Goal: Task Accomplishment & Management: Complete application form

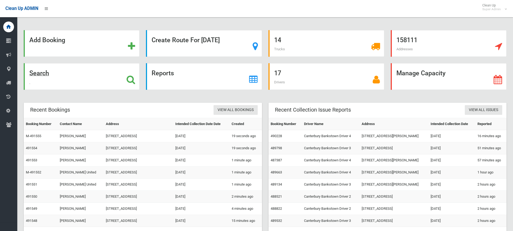
click at [128, 78] on icon at bounding box center [131, 79] width 9 height 9
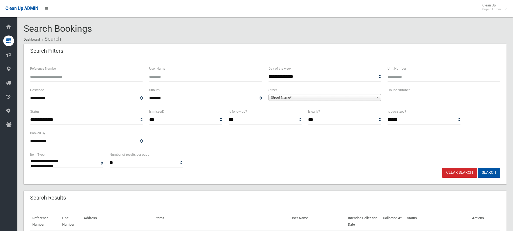
select select
click at [409, 96] on input "text" at bounding box center [443, 98] width 113 height 10
type input "***"
click at [337, 94] on span "**********" at bounding box center [324, 98] width 113 height 10
click at [333, 98] on span "Street Name*" at bounding box center [322, 98] width 103 height 6
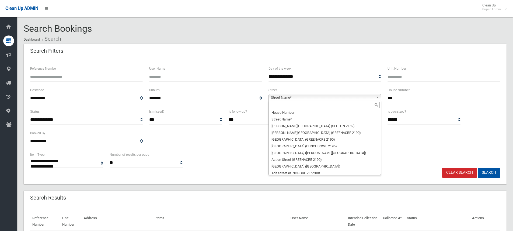
click at [292, 106] on input "text" at bounding box center [325, 105] width 110 height 6
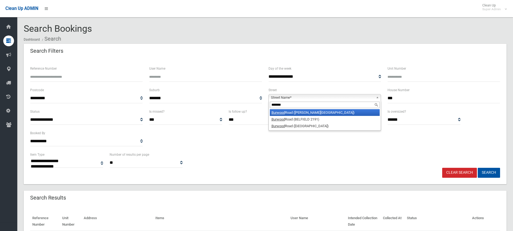
type input "*******"
click at [306, 112] on li "Burwood Road (BELMORE 2192)" at bounding box center [325, 112] width 110 height 7
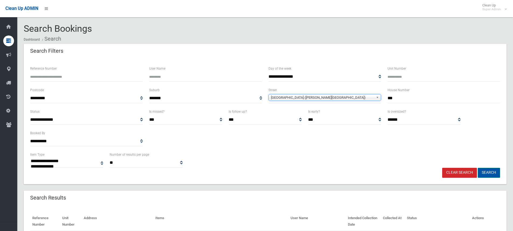
click at [490, 172] on button "Search" at bounding box center [489, 173] width 22 height 10
select select
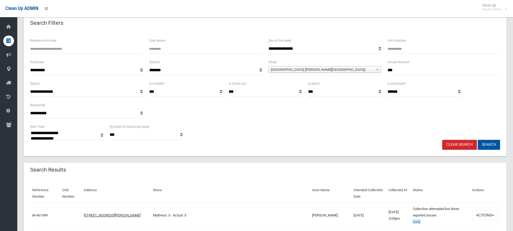
scroll to position [108, 0]
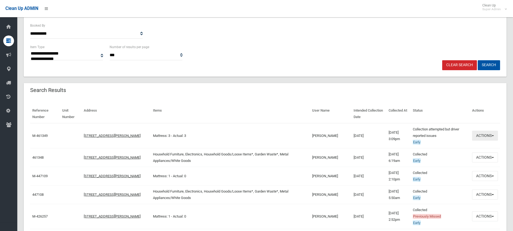
click at [485, 136] on button "Actions" at bounding box center [485, 136] width 26 height 10
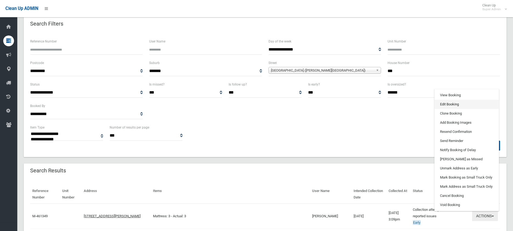
scroll to position [27, 0]
click at [451, 94] on link "View Booking" at bounding box center [467, 95] width 64 height 9
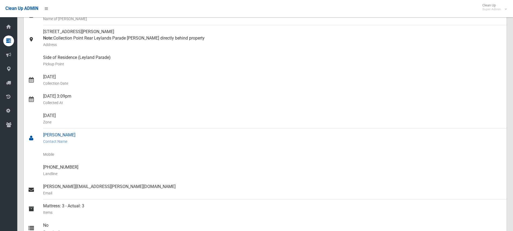
scroll to position [54, 0]
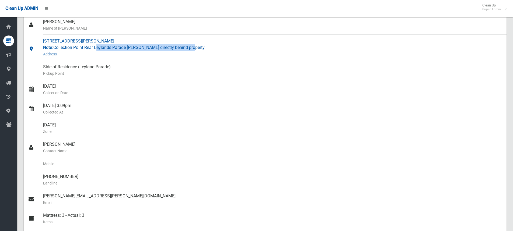
drag, startPoint x: 188, startPoint y: 47, endPoint x: 96, endPoint y: 47, distance: 91.8
click at [96, 47] on div "440 Burwood Road, BELMORE NSW 2192 Note: Collection Point Rear Leylands Parade …" at bounding box center [272, 48] width 459 height 26
copy div "Leylands Parade Belmore directly behind property"
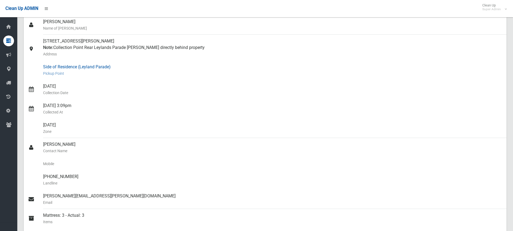
click at [138, 68] on div "Side of Residence (Leyland Parade) Pickup Point" at bounding box center [272, 70] width 459 height 19
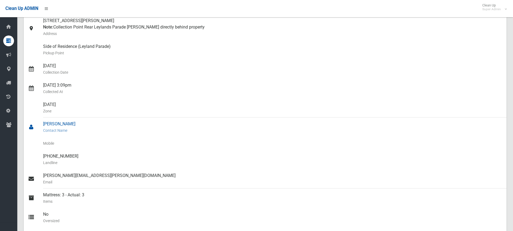
scroll to position [108, 0]
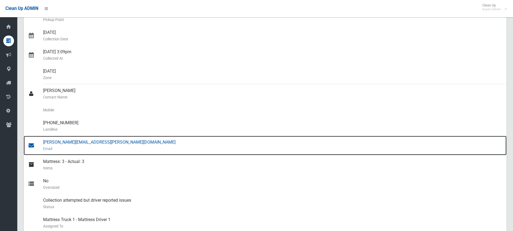
click at [62, 144] on div "Cherie.mikkelsen@netstrata.com.au Email" at bounding box center [272, 145] width 459 height 19
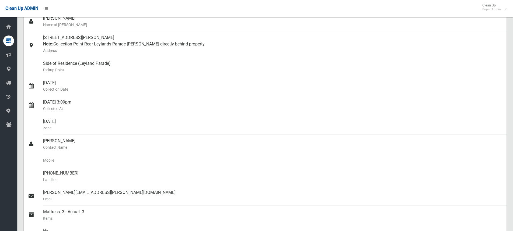
scroll to position [0, 0]
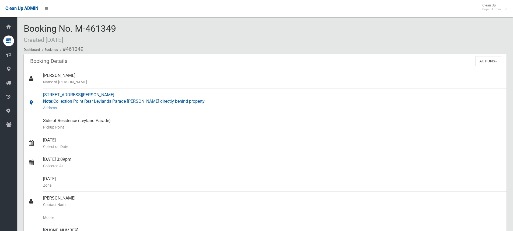
drag, startPoint x: 43, startPoint y: 94, endPoint x: 100, endPoint y: 93, distance: 57.1
click at [100, 93] on div "440 Burwood Road, BELMORE NSW 2192 Note: Collection Point Rear Leylands Parade …" at bounding box center [272, 102] width 459 height 26
copy div "440 Burwood Road, BELMORE"
drag, startPoint x: 148, startPoint y: 100, endPoint x: 154, endPoint y: 101, distance: 6.7
click at [148, 100] on div "440 Burwood Road, BELMORE NSW 2192 Note: Collection Point Rear Leylands Parade …" at bounding box center [272, 102] width 459 height 26
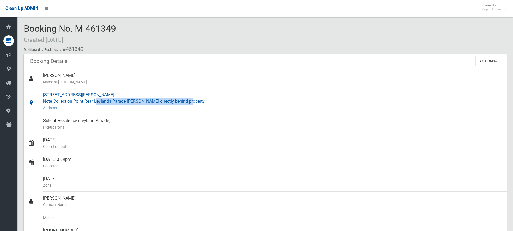
drag, startPoint x: 188, startPoint y: 101, endPoint x: 96, endPoint y: 101, distance: 92.4
click at [96, 101] on div "440 Burwood Road, BELMORE NSW 2192 Note: Collection Point Rear Leylands Parade …" at bounding box center [272, 102] width 459 height 26
copy div "Leylands Parade Belmore directly behind propert"
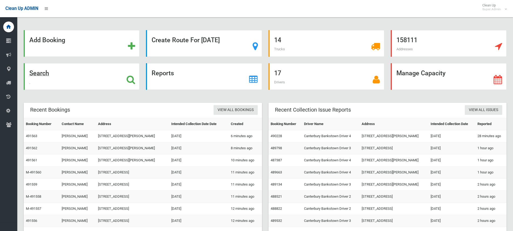
click at [137, 79] on div "Search" at bounding box center [82, 76] width 116 height 27
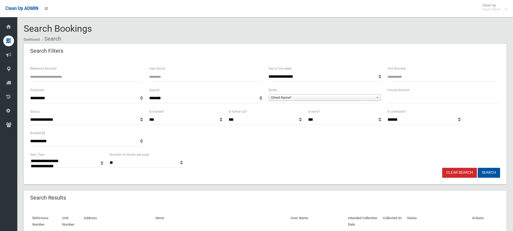
select select
click at [79, 76] on input "Reference Number" at bounding box center [86, 77] width 113 height 10
click at [67, 77] on input "Reference Number" at bounding box center [86, 77] width 113 height 10
type input "******"
click at [478, 168] on button "Search" at bounding box center [489, 173] width 22 height 10
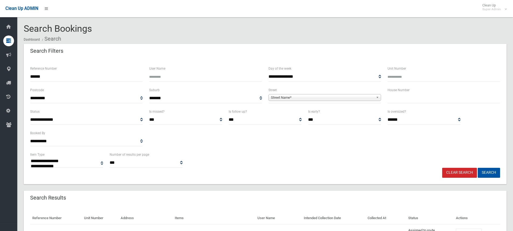
select select
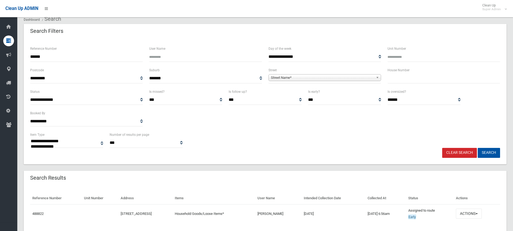
scroll to position [38, 0]
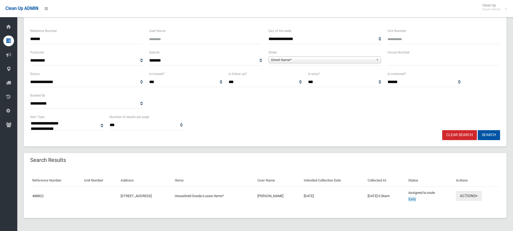
click at [478, 197] on button "Actions" at bounding box center [469, 196] width 26 height 10
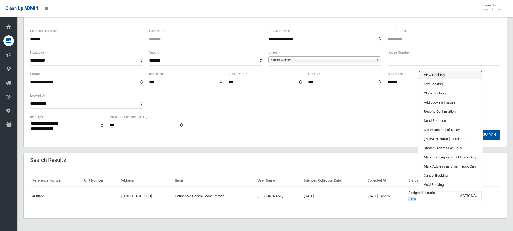
click at [446, 76] on link "View Booking" at bounding box center [450, 75] width 64 height 9
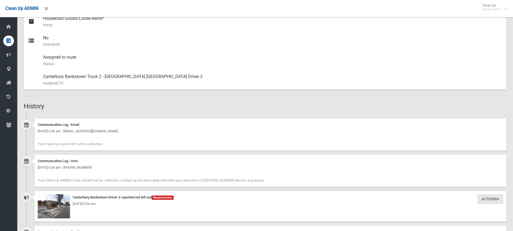
scroll to position [323, 0]
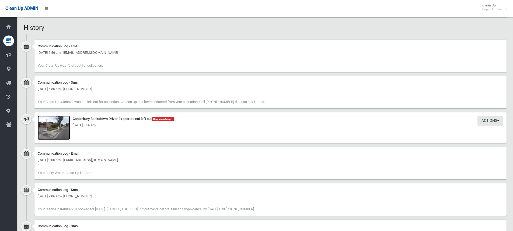
click at [61, 129] on img at bounding box center [54, 128] width 32 height 24
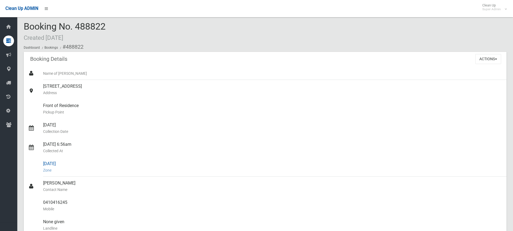
scroll to position [0, 0]
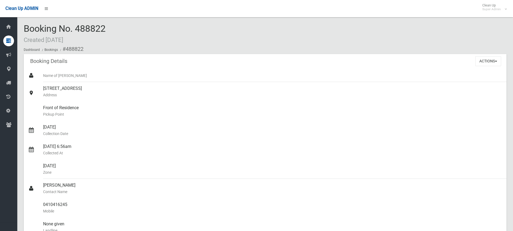
click at [111, 27] on div "Booking No. 488822 Created [DATE] Dashboard Bookings #488822" at bounding box center [265, 39] width 483 height 30
drag, startPoint x: 107, startPoint y: 28, endPoint x: 59, endPoint y: 27, distance: 47.4
click at [59, 27] on div "Booking No. 488822 Created [DATE] Dashboard Bookings #488822" at bounding box center [265, 39] width 483 height 30
click at [99, 30] on span "Booking No. 488822 Created 29/09/2025" at bounding box center [65, 33] width 82 height 21
drag, startPoint x: 105, startPoint y: 28, endPoint x: 77, endPoint y: 28, distance: 27.7
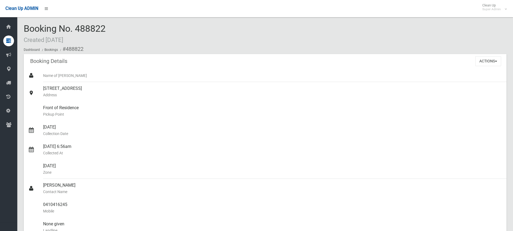
click at [77, 28] on div "Booking No. 488822 Created 29/09/2025 Dashboard Bookings #488822" at bounding box center [265, 39] width 483 height 30
click at [109, 26] on div "Booking No. 488822 Created 29/09/2025 Dashboard Bookings #488822" at bounding box center [265, 39] width 483 height 30
drag, startPoint x: 25, startPoint y: 27, endPoint x: 108, endPoint y: 29, distance: 83.2
click at [108, 29] on div "Booking No. 488822 Created 29/09/2025 Dashboard Bookings #488822" at bounding box center [265, 39] width 483 height 30
click at [112, 25] on div "Booking No. 488822 Created 29/09/2025 Dashboard Bookings #488822" at bounding box center [265, 39] width 483 height 30
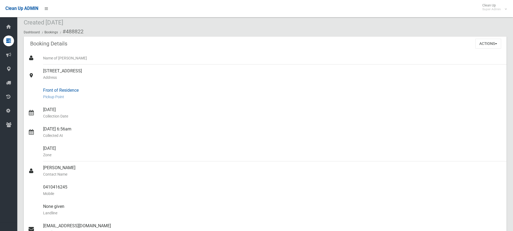
scroll to position [27, 0]
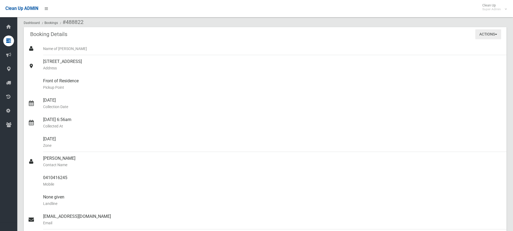
click at [482, 37] on button "Actions" at bounding box center [488, 34] width 26 height 10
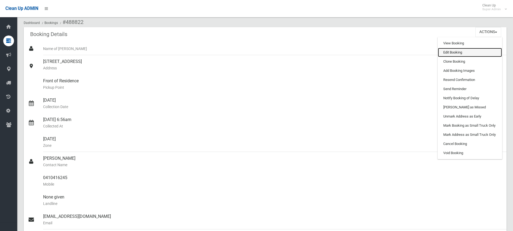
click at [455, 53] on link "Edit Booking" at bounding box center [470, 52] width 64 height 9
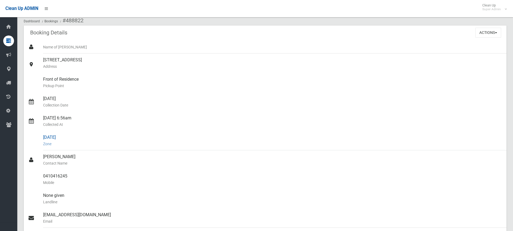
scroll to position [0, 0]
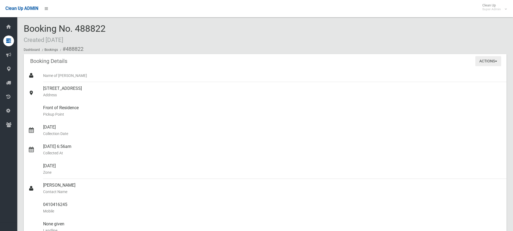
click at [490, 59] on button "Actions" at bounding box center [488, 61] width 26 height 10
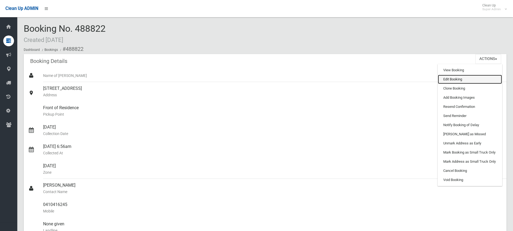
click at [463, 79] on link "Edit Booking" at bounding box center [470, 79] width 64 height 9
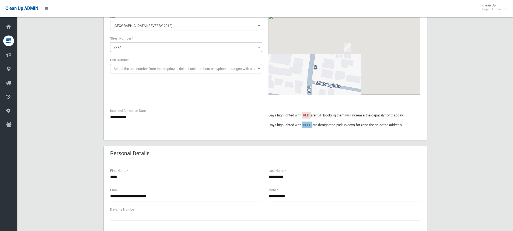
scroll to position [54, 0]
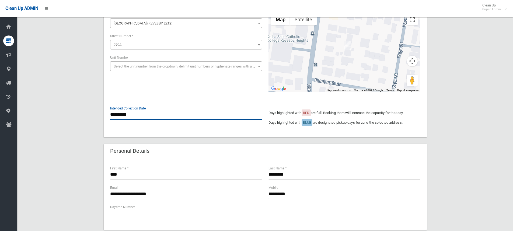
click at [144, 115] on input "**********" at bounding box center [186, 115] width 152 height 10
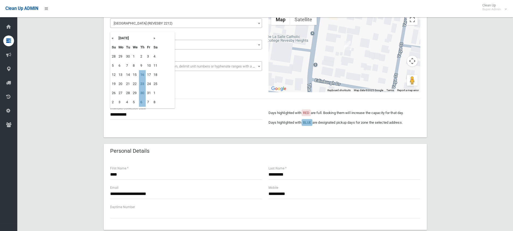
click at [73, 74] on div "**********" at bounding box center [265, 223] width 483 height 467
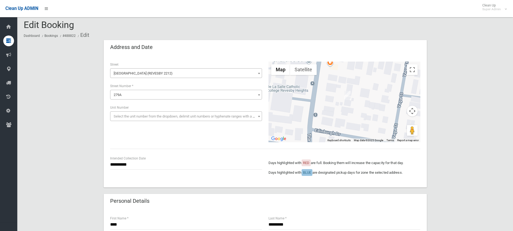
scroll to position [0, 0]
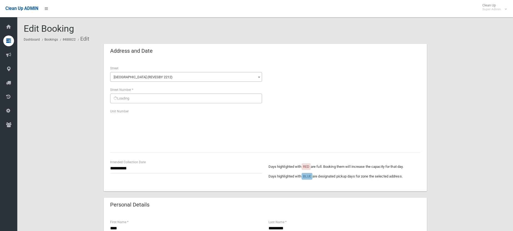
scroll to position [296, 0]
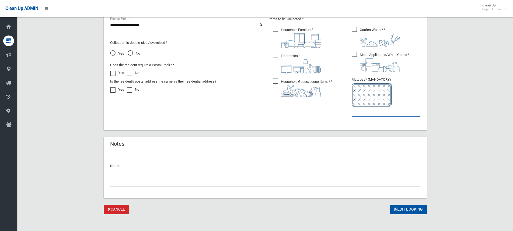
click at [376, 112] on input "text" at bounding box center [386, 112] width 69 height 10
type input "*"
click at [131, 181] on input "text" at bounding box center [265, 182] width 310 height 10
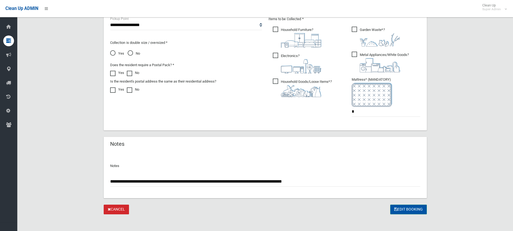
type input "**********"
click at [414, 207] on button "Edit Booking" at bounding box center [408, 210] width 37 height 10
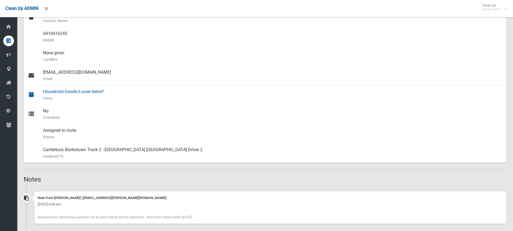
scroll to position [188, 0]
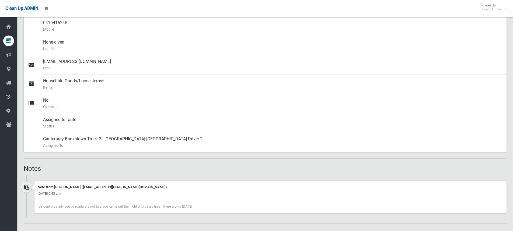
click at [159, 157] on div "Booking Details Actions View Booking Edit Booking Clone Booking Add Booking Ima…" at bounding box center [265, 201] width 483 height 670
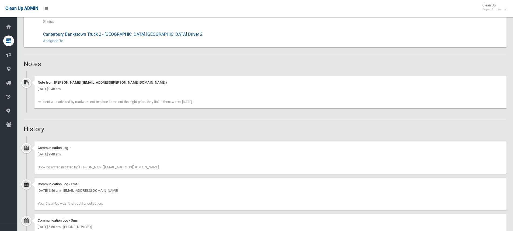
scroll to position [323, 0]
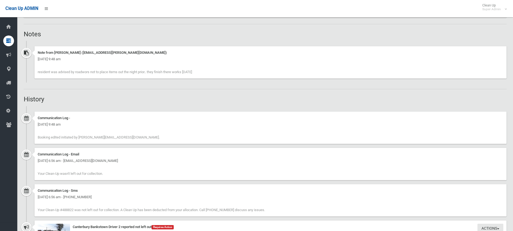
click at [202, 89] on hr at bounding box center [265, 89] width 483 height 0
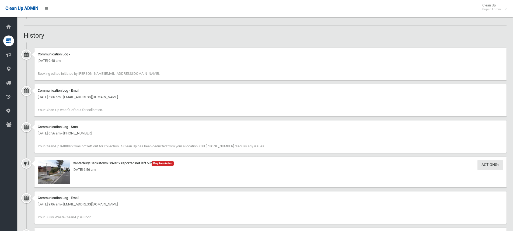
scroll to position [404, 0]
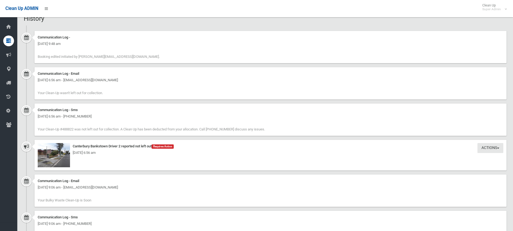
drag, startPoint x: 132, startPoint y: 154, endPoint x: 118, endPoint y: 153, distance: 14.0
click at [118, 153] on div "[DATE] 6:56 am" at bounding box center [271, 153] width 466 height 6
click at [132, 153] on div "[DATE] 6:56 am" at bounding box center [271, 153] width 466 height 6
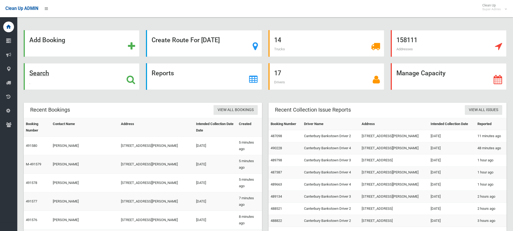
click at [132, 81] on icon at bounding box center [131, 79] width 9 height 9
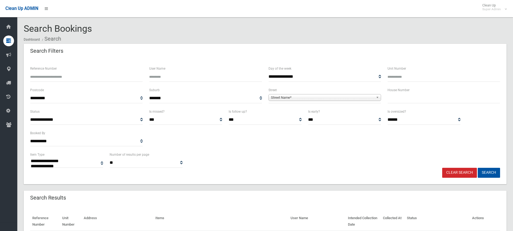
select select
click at [414, 99] on input "text" at bounding box center [443, 98] width 113 height 10
type input "**"
click at [289, 97] on span "Street Name*" at bounding box center [322, 98] width 103 height 6
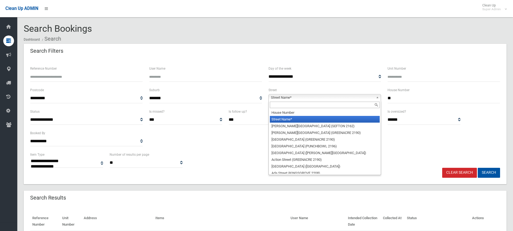
click at [285, 105] on input "text" at bounding box center [325, 105] width 110 height 6
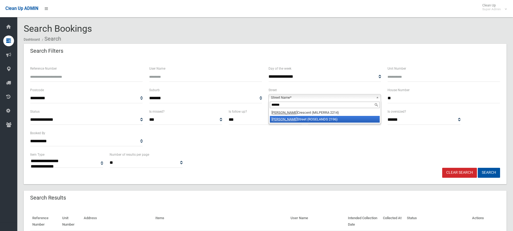
type input "******"
click at [300, 120] on li "Martin Street (ROSELANDS 2196)" at bounding box center [325, 119] width 110 height 7
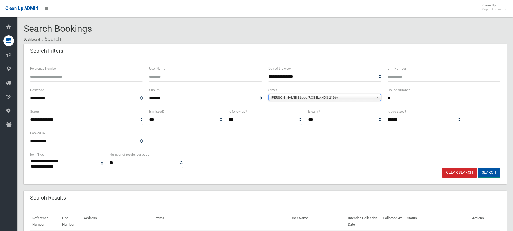
click at [486, 173] on button "Search" at bounding box center [489, 173] width 22 height 10
select select
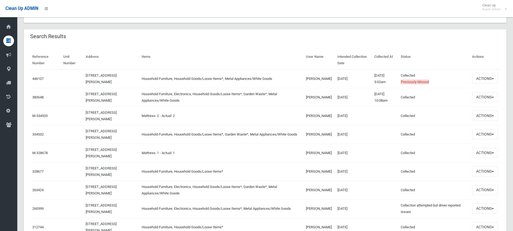
scroll to position [135, 0]
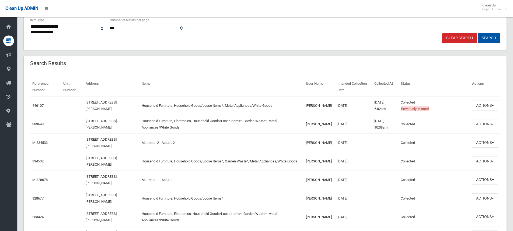
drag, startPoint x: 308, startPoint y: 109, endPoint x: 312, endPoint y: 109, distance: 3.8
click at [308, 109] on td "[PERSON_NAME]" at bounding box center [320, 105] width 32 height 19
drag, startPoint x: 292, startPoint y: 106, endPoint x: 324, endPoint y: 106, distance: 31.2
click at [324, 106] on td "Michelle Armstrong" at bounding box center [320, 105] width 32 height 19
click at [320, 106] on td "Michelle Armstrong" at bounding box center [320, 105] width 32 height 19
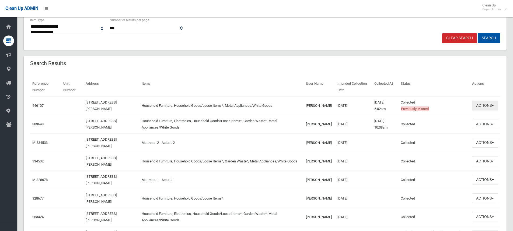
click at [490, 107] on button "Actions" at bounding box center [485, 106] width 26 height 10
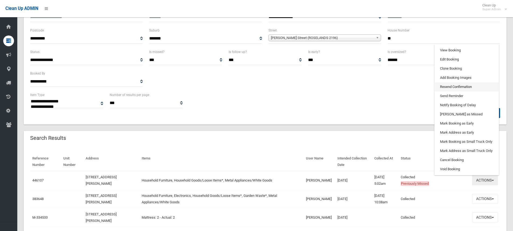
scroll to position [54, 0]
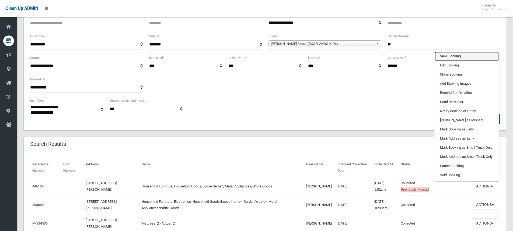
click at [452, 55] on link "View Booking" at bounding box center [467, 56] width 64 height 9
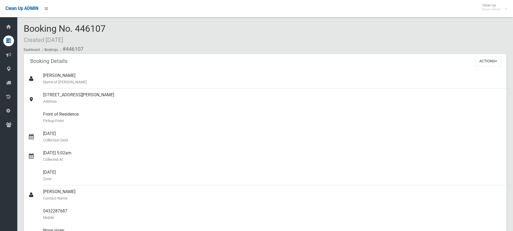
drag, startPoint x: 109, startPoint y: 27, endPoint x: 22, endPoint y: 31, distance: 87.6
click at [104, 28] on span "Booking No. 446107 Created 17/02/2025" at bounding box center [65, 33] width 82 height 21
click at [117, 27] on div "Booking No. 446107 Created 17/02/2025 Dashboard Bookings #446107" at bounding box center [265, 39] width 483 height 30
click at [101, 27] on span "Booking No. 446107 Created 17/02/2025" at bounding box center [65, 33] width 82 height 21
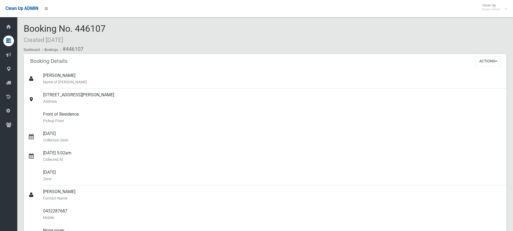
click at [115, 28] on div "Booking No. 446107 Created 17/02/2025 Dashboard Bookings #446107" at bounding box center [265, 39] width 483 height 30
click at [497, 61] on span "button" at bounding box center [496, 61] width 2 height 1
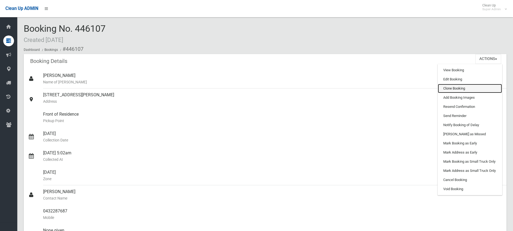
click at [459, 88] on link "Clone Booking" at bounding box center [470, 88] width 64 height 9
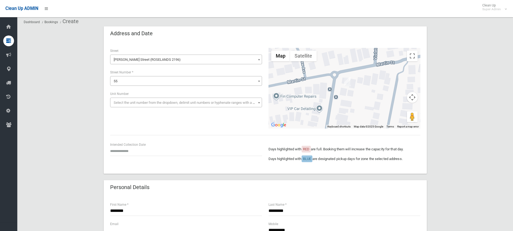
scroll to position [27, 0]
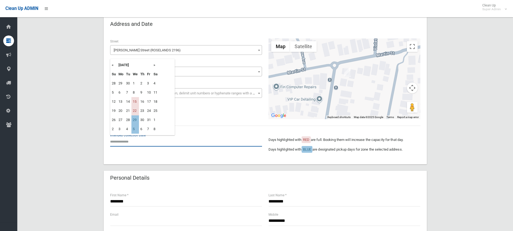
click at [131, 140] on input "text" at bounding box center [186, 142] width 152 height 10
click at [136, 121] on td "29" at bounding box center [135, 120] width 8 height 9
type input "**********"
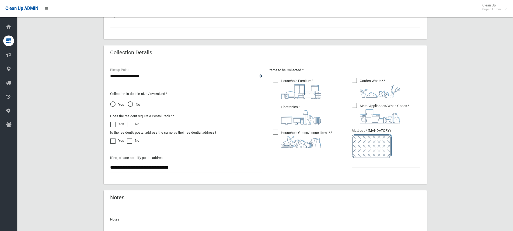
scroll to position [269, 0]
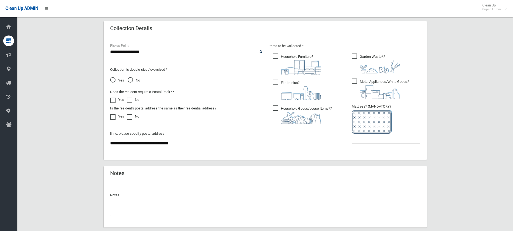
click at [277, 82] on span "Electronics ?" at bounding box center [297, 90] width 48 height 21
click at [354, 56] on span "Garden Waste* ?" at bounding box center [376, 64] width 48 height 20
click at [366, 140] on input "text" at bounding box center [386, 139] width 69 height 10
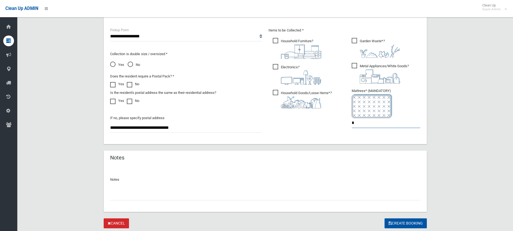
scroll to position [302, 0]
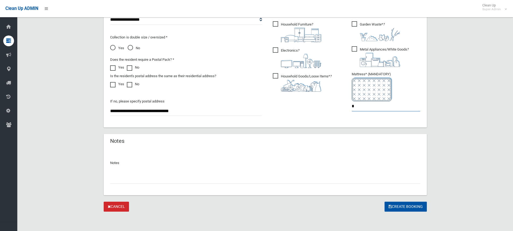
type input "*"
click at [124, 176] on input "text" at bounding box center [265, 179] width 310 height 10
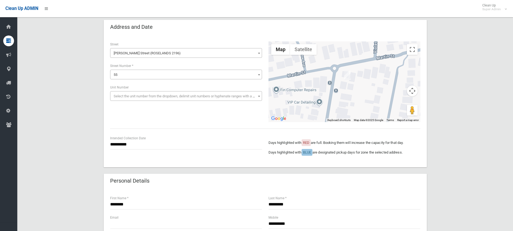
scroll to position [86, 0]
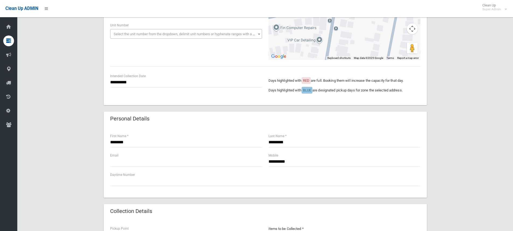
type input "**********"
drag, startPoint x: 294, startPoint y: 161, endPoint x: 264, endPoint y: 160, distance: 29.9
click at [264, 160] on div "**********" at bounding box center [265, 162] width 317 height 19
click at [299, 161] on input "**********" at bounding box center [344, 162] width 152 height 10
click at [296, 161] on input "**********" at bounding box center [344, 162] width 152 height 10
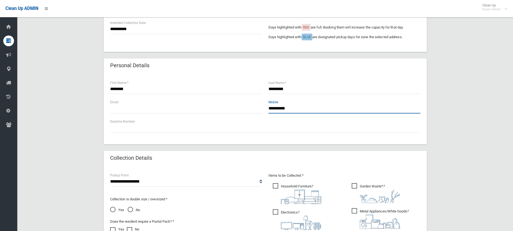
scroll to position [113, 0]
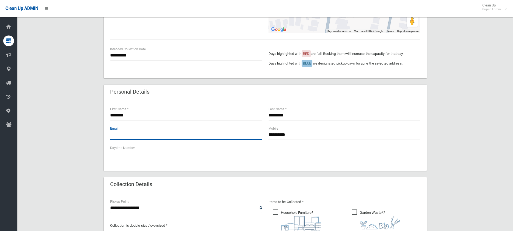
click at [125, 136] on input "text" at bounding box center [186, 135] width 152 height 10
type input "**********"
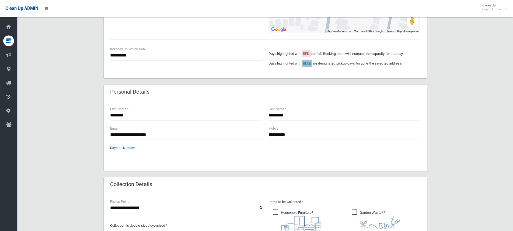
click at [134, 154] on input "text" at bounding box center [265, 154] width 310 height 10
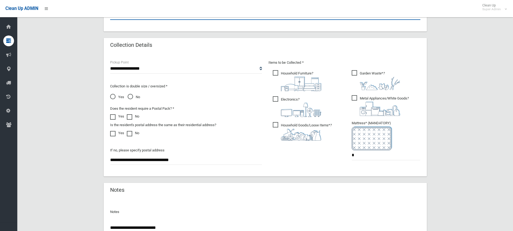
scroll to position [302, 0]
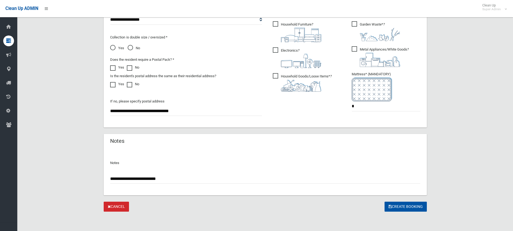
click at [177, 178] on input "**********" at bounding box center [265, 179] width 310 height 10
drag, startPoint x: 169, startPoint y: 179, endPoint x: 163, endPoint y: 178, distance: 6.7
click at [163, 178] on input "**********" at bounding box center [265, 179] width 310 height 10
drag, startPoint x: 269, startPoint y: 178, endPoint x: 260, endPoint y: 178, distance: 9.2
click at [260, 178] on input "**********" at bounding box center [265, 179] width 310 height 10
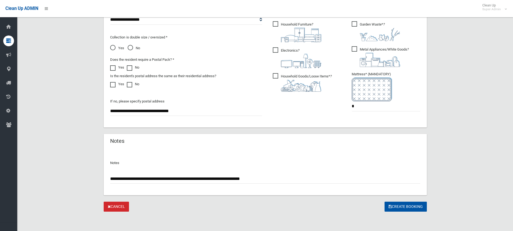
click at [268, 180] on input "**********" at bounding box center [265, 179] width 310 height 10
type input "**********"
click at [394, 208] on button "Create Booking" at bounding box center [406, 207] width 42 height 10
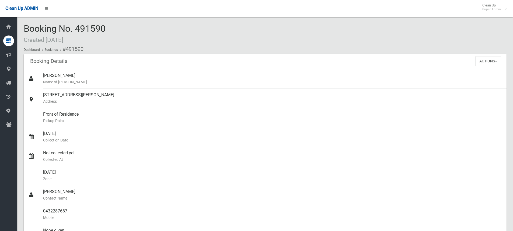
drag, startPoint x: 168, startPoint y: 32, endPoint x: 150, endPoint y: 56, distance: 30.2
click at [167, 33] on div "Booking No. 491590 Created [DATE] Dashboard Bookings #491590" at bounding box center [265, 39] width 483 height 30
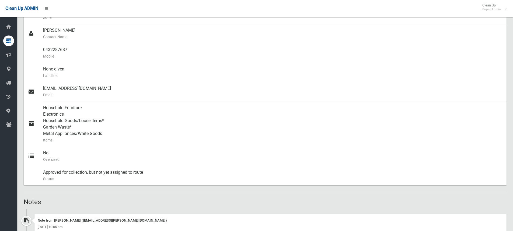
scroll to position [256, 0]
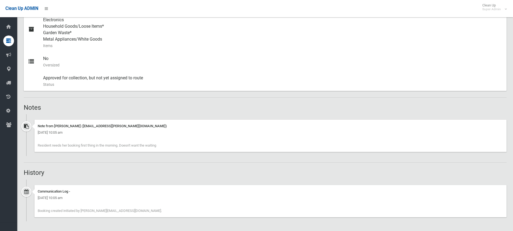
click at [166, 145] on div "Note from [PERSON_NAME] ([EMAIL_ADDRESS][PERSON_NAME][DOMAIN_NAME]) [DATE] 10:0…" at bounding box center [270, 136] width 472 height 32
click at [163, 147] on div "Note from [PERSON_NAME] ([EMAIL_ADDRESS][PERSON_NAME][DOMAIN_NAME]) [DATE] 10:0…" at bounding box center [270, 136] width 472 height 32
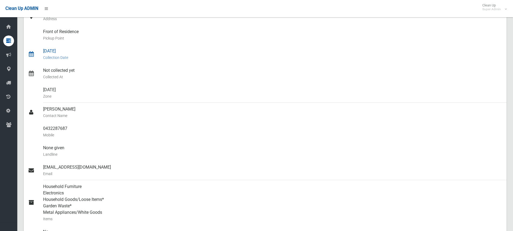
scroll to position [0, 0]
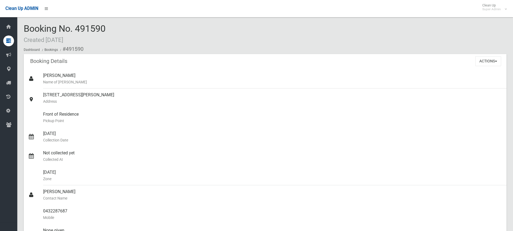
click at [111, 27] on div "Booking No. 491590 Created [DATE] Dashboard Bookings #491590" at bounding box center [265, 39] width 483 height 30
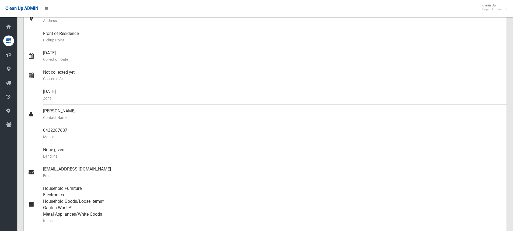
scroll to position [54, 0]
